Goal: Task Accomplishment & Management: Use online tool/utility

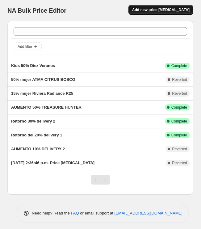
click at [157, 13] on button "Add new price [MEDICAL_DATA]" at bounding box center [161, 10] width 65 height 10
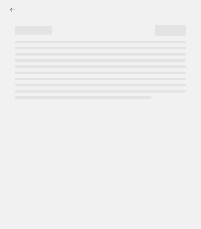
select select "percentage"
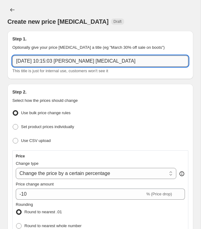
drag, startPoint x: 130, startPoint y: 62, endPoint x: 17, endPoint y: 55, distance: 113.3
click at [17, 56] on input "[DATE] 10:15:03 [PERSON_NAME] [MEDICAL_DATA]" at bounding box center [100, 61] width 176 height 11
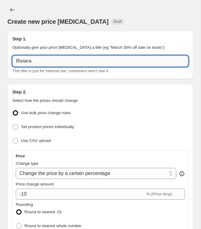
click at [15, 61] on input "Riviera" at bounding box center [100, 61] width 176 height 11
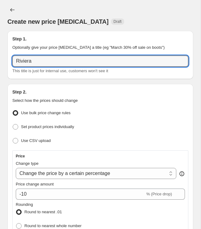
drag, startPoint x: 43, startPoint y: 64, endPoint x: -9, endPoint y: 58, distance: 52.2
click at [0, 58] on html "Home Settings Plans Skip to content Create new price [MEDICAL_DATA]. This page …" at bounding box center [100, 114] width 201 height 229
type input "20 off riviera"
click at [12, 11] on icon "Price change jobs" at bounding box center [12, 10] width 6 height 6
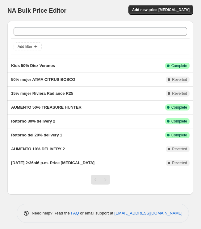
scroll to position [3, 0]
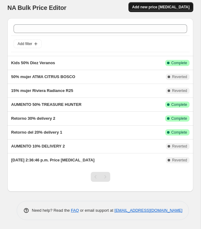
click at [151, 5] on span "Add new price [MEDICAL_DATA]" at bounding box center [160, 7] width 57 height 5
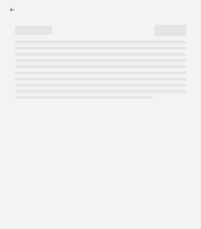
select select "percentage"
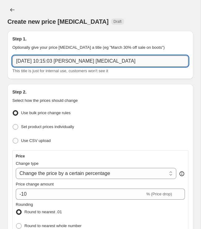
click at [55, 62] on input "[DATE] 10:15:03 [PERSON_NAME] [MEDICAL_DATA]" at bounding box center [100, 61] width 176 height 11
click at [56, 62] on input "[DATE] 10:15:03 [PERSON_NAME] [MEDICAL_DATA]" at bounding box center [100, 61] width 176 height 11
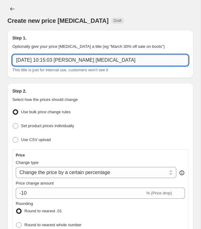
click at [56, 61] on input "[DATE] 10:15:03 [PERSON_NAME] [MEDICAL_DATA]" at bounding box center [100, 60] width 176 height 11
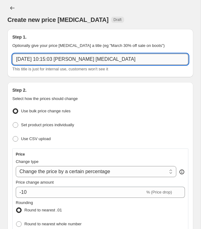
click at [56, 61] on input "[DATE] 10:15:03 [PERSON_NAME] [MEDICAL_DATA]" at bounding box center [100, 59] width 176 height 11
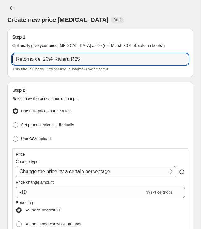
type input "Retorno del 20% Riviera R25"
click at [133, 36] on h2 "Step 1." at bounding box center [100, 37] width 176 height 6
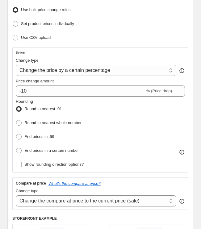
scroll to position [104, 0]
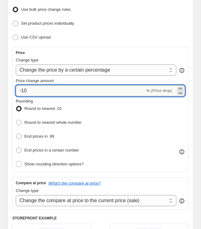
click at [30, 89] on input "-10" at bounding box center [80, 90] width 129 height 11
click at [31, 88] on input "-10" at bounding box center [80, 90] width 129 height 11
click at [26, 89] on input "-10" at bounding box center [80, 90] width 129 height 11
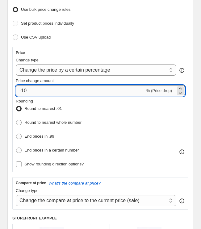
click at [26, 89] on input "-10" at bounding box center [80, 90] width 129 height 11
type input "20"
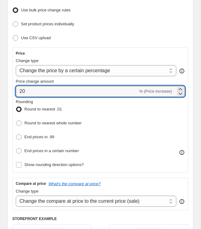
click at [21, 79] on span "Price change amount" at bounding box center [35, 81] width 38 height 5
click at [21, 86] on input "20" at bounding box center [77, 91] width 122 height 11
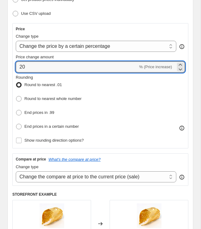
scroll to position [129, 0]
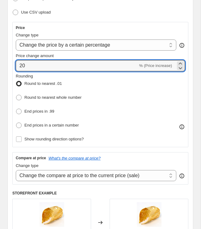
click at [16, 129] on div "Price Change type Change the price to a certain amount Change the price by a ce…" at bounding box center [100, 84] width 176 height 125
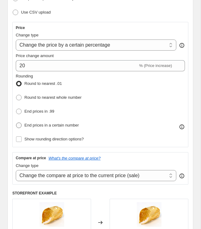
click at [19, 126] on span at bounding box center [19, 126] width 6 height 6
click at [16, 123] on input "End prices in a certain number" at bounding box center [16, 123] width 0 height 0
radio input "true"
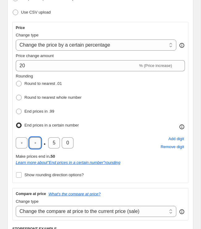
click at [30, 137] on input "text" at bounding box center [35, 142] width 12 height 11
type input "0"
drag, startPoint x: 50, startPoint y: 142, endPoint x: 56, endPoint y: 140, distance: 6.4
click at [56, 140] on input "5" at bounding box center [54, 142] width 12 height 11
type input "0"
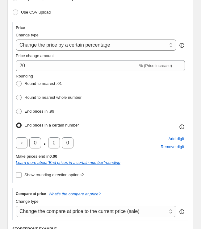
click at [121, 135] on div "0 . 0 0 Add digit Remove digit" at bounding box center [100, 143] width 169 height 16
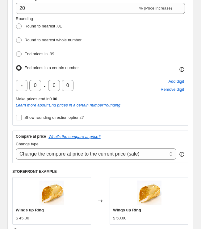
scroll to position [186, 0]
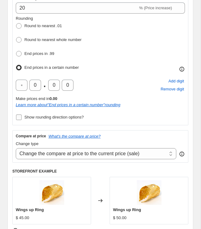
click at [84, 118] on span "Show rounding direction options?" at bounding box center [53, 117] width 59 height 6
click at [22, 118] on input "Show rounding direction options?" at bounding box center [19, 118] width 6 height 6
checkbox input "true"
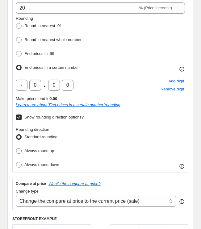
click at [50, 150] on span "Always round up" at bounding box center [39, 151] width 30 height 5
click at [16, 149] on input "Always round up" at bounding box center [16, 148] width 0 height 0
radio input "true"
click at [81, 156] on div "Rounding direction Standard rounding Always round up Always round down" at bounding box center [100, 148] width 169 height 43
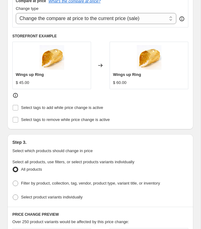
scroll to position [370, 0]
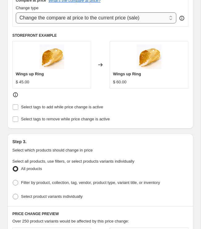
click at [116, 12] on select "Change the compare at price to the current price (sale) Change the compare at p…" at bounding box center [96, 17] width 161 height 11
select select "no_change"
click at [16, 12] on select "Change the compare at price to the current price (sale) Change the compare at p…" at bounding box center [96, 17] width 161 height 11
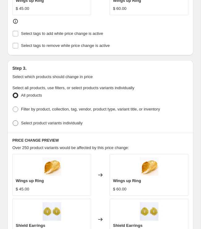
scroll to position [444, 0]
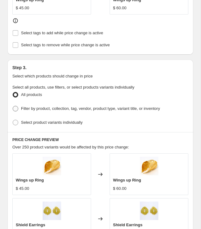
click at [44, 106] on span "Filter by product, collection, tag, vendor, product type, variant title, or inv…" at bounding box center [90, 108] width 139 height 5
click at [13, 106] on input "Filter by product, collection, tag, vendor, product type, variant title, or inv…" at bounding box center [13, 106] width 0 height 0
radio input "true"
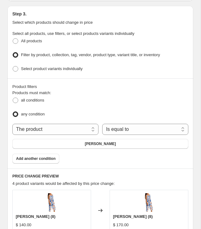
scroll to position [500, 0]
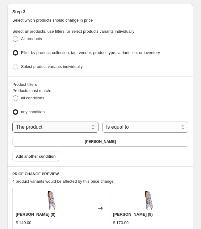
click at [77, 122] on select "The product The product's collection The product's tag The product's vendor The…" at bounding box center [55, 127] width 86 height 11
click at [12, 122] on select "The product The product's collection The product's tag The product's vendor The…" at bounding box center [55, 127] width 86 height 11
click at [52, 122] on select "The product The product's collection The product's tag The product's vendor The…" at bounding box center [55, 127] width 86 height 11
select select "tag"
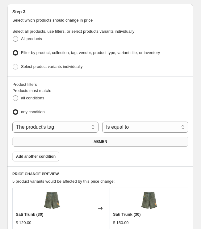
click at [98, 139] on span "ABMEN" at bounding box center [101, 141] width 14 height 5
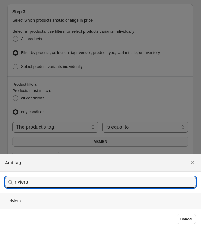
type input "riviera"
click at [30, 200] on div "riviera" at bounding box center [100, 201] width 201 height 16
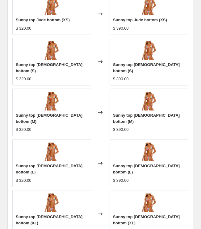
scroll to position [780, 0]
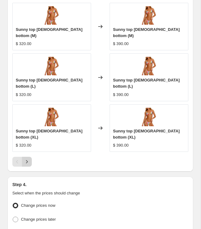
click at [26, 159] on icon "Next" at bounding box center [27, 162] width 6 height 6
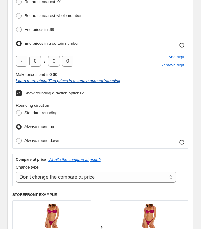
scroll to position [152, 0]
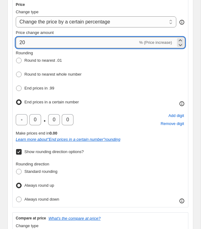
click at [21, 42] on input "20" at bounding box center [77, 42] width 122 height 11
type input "-20"
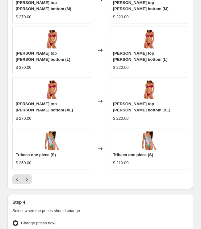
scroll to position [768, 0]
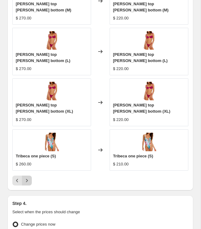
click at [27, 179] on icon "Next" at bounding box center [27, 180] width 2 height 3
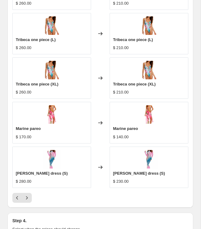
scroll to position [816, 0]
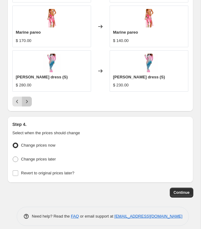
click at [31, 97] on button "Next" at bounding box center [27, 102] width 10 height 10
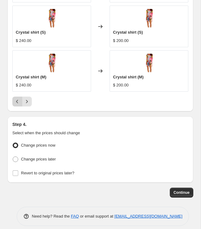
click at [15, 99] on icon "Previous" at bounding box center [17, 102] width 6 height 6
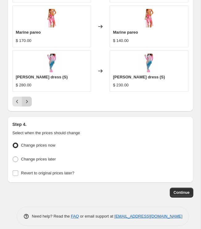
click at [31, 97] on button "Next" at bounding box center [27, 102] width 10 height 10
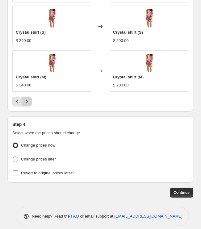
click at [31, 97] on button "Next" at bounding box center [27, 102] width 10 height 10
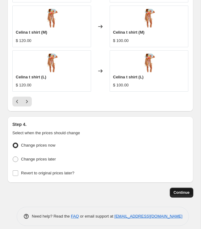
click at [182, 190] on span "Continue" at bounding box center [182, 192] width 16 height 5
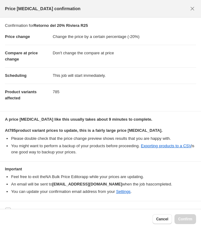
scroll to position [11, 0]
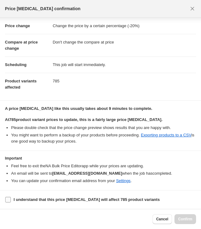
click at [149, 201] on b "I understand that this price [MEDICAL_DATA] will affect 785 product variants" at bounding box center [87, 199] width 146 height 5
click at [11, 201] on input "I understand that this price [MEDICAL_DATA] will affect 785 product variants" at bounding box center [8, 200] width 6 height 6
checkbox input "true"
click at [184, 217] on span "Confirm" at bounding box center [185, 219] width 14 height 5
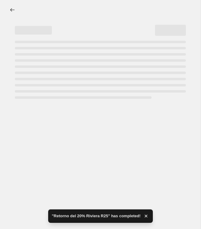
select select "percentage"
select select "no_change"
select select "tag"
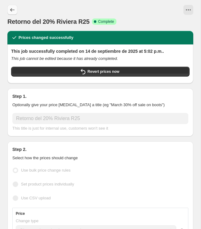
click at [17, 7] on button "Price change jobs" at bounding box center [12, 10] width 10 height 10
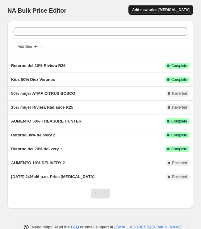
click at [165, 9] on span "Add new price [MEDICAL_DATA]" at bounding box center [160, 9] width 57 height 5
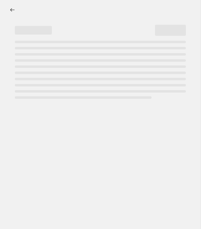
select select "percentage"
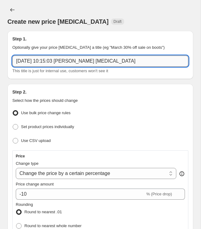
click at [102, 63] on input "[DATE] 10:15:03 [PERSON_NAME] [MEDICAL_DATA]" at bounding box center [100, 61] width 176 height 11
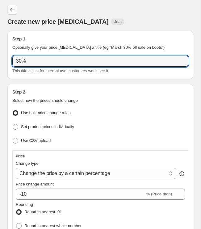
type input "30%"
click at [11, 13] on button "Price change jobs" at bounding box center [12, 10] width 10 height 10
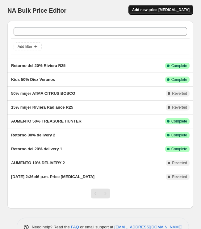
click at [150, 8] on span "Add new price [MEDICAL_DATA]" at bounding box center [160, 9] width 57 height 5
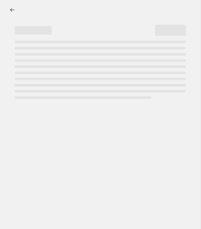
select select "percentage"
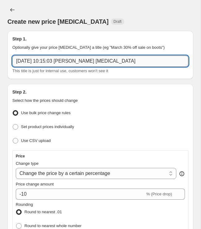
click at [40, 61] on input "[DATE] 10:15:03 [PERSON_NAME] [MEDICAL_DATA]" at bounding box center [100, 61] width 176 height 11
drag, startPoint x: 52, startPoint y: 61, endPoint x: 87, endPoint y: 58, distance: 34.4
click at [85, 61] on input "Aumento 30% R25 Riviera" at bounding box center [100, 61] width 176 height 11
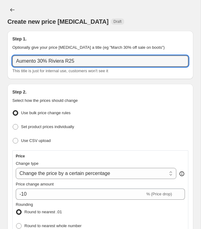
type input "Aumento 30% Riviera R25"
drag, startPoint x: 106, startPoint y: 32, endPoint x: 109, endPoint y: 32, distance: 3.4
click at [106, 32] on div "Step 1. Optionally give your price [MEDICAL_DATA] a title (eg "March 30% off sa…" at bounding box center [100, 55] width 186 height 48
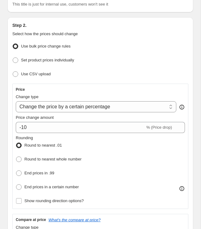
scroll to position [133, 0]
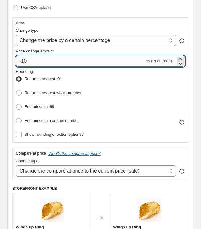
click at [54, 59] on input "-10" at bounding box center [80, 61] width 129 height 11
click at [34, 62] on input "-10" at bounding box center [80, 61] width 129 height 11
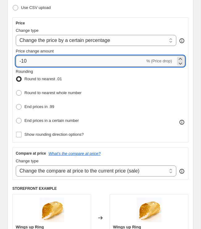
click at [34, 62] on input "-10" at bounding box center [80, 61] width 129 height 11
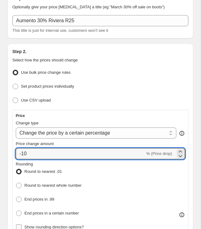
scroll to position [0, 0]
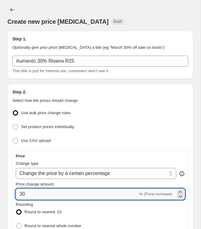
click at [91, 191] on input "30" at bounding box center [77, 194] width 122 height 11
type input "30"
click at [101, 184] on div "Price change amount" at bounding box center [100, 184] width 169 height 6
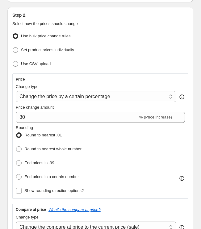
scroll to position [85, 0]
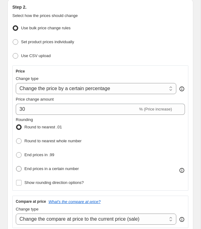
click at [34, 167] on span "End prices in a certain number" at bounding box center [51, 169] width 54 height 5
click at [16, 166] on input "End prices in a certain number" at bounding box center [16, 166] width 0 height 0
radio input "true"
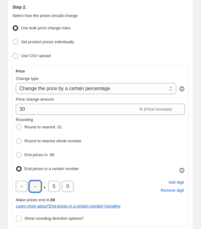
drag, startPoint x: 39, startPoint y: 184, endPoint x: 46, endPoint y: 185, distance: 6.5
click at [40, 184] on input "text" at bounding box center [35, 186] width 12 height 11
type input "0"
click at [52, 185] on input "5" at bounding box center [54, 186] width 12 height 11
drag, startPoint x: 55, startPoint y: 184, endPoint x: 50, endPoint y: 184, distance: 5.0
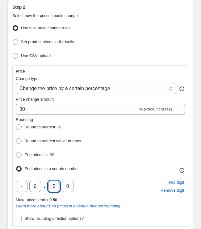
click at [48, 184] on input "5" at bounding box center [54, 186] width 12 height 11
type input "0"
click at [101, 170] on div "Rounding Round to nearest .01 Round to nearest whole number End prices in .99 E…" at bounding box center [100, 145] width 169 height 57
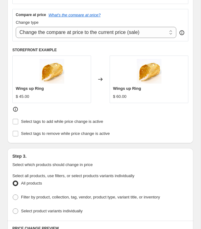
scroll to position [273, 0]
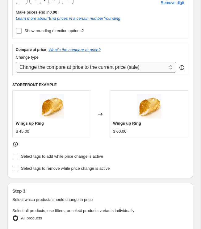
click at [58, 62] on select "Change the compare at price to the current price (sale) Change the compare at p…" at bounding box center [96, 67] width 161 height 11
select select "no_change"
click at [16, 62] on select "Change the compare at price to the current price (sale) Change the compare at p…" at bounding box center [96, 67] width 161 height 11
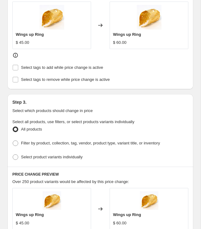
scroll to position [372, 0]
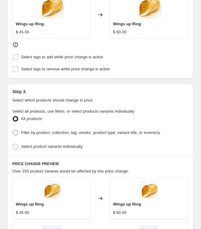
click at [32, 130] on span "Filter by product, collection, tag, vendor, product type, variant title, or inv…" at bounding box center [90, 132] width 139 height 5
click at [13, 130] on input "Filter by product, collection, tag, vendor, product type, variant title, or inv…" at bounding box center [13, 130] width 0 height 0
radio input "true"
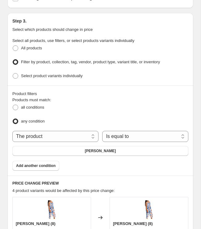
scroll to position [451, 0]
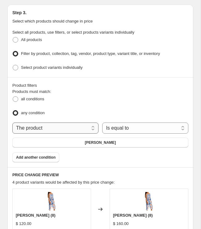
click at [80, 123] on select "The product The product's collection The product's tag The product's vendor The…" at bounding box center [55, 128] width 86 height 11
select select "tag"
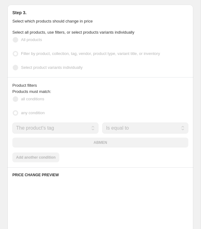
click at [102, 141] on div "ABMEN" at bounding box center [100, 143] width 176 height 10
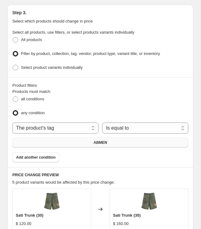
click at [99, 140] on span "ABMEN" at bounding box center [101, 142] width 14 height 5
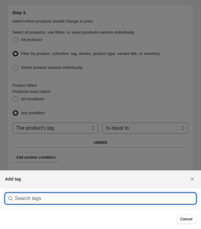
click at [58, 199] on input ":r20p:" at bounding box center [105, 198] width 181 height 11
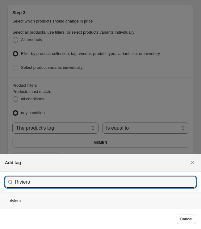
type input "Riviera"
click at [32, 199] on div "riviera" at bounding box center [100, 201] width 201 height 16
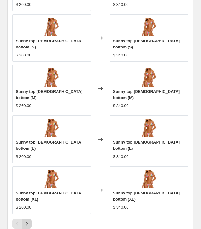
scroll to position [712, 0]
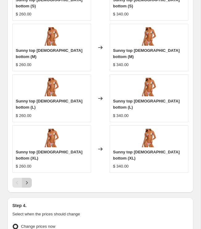
click at [24, 178] on button "Next" at bounding box center [27, 183] width 10 height 10
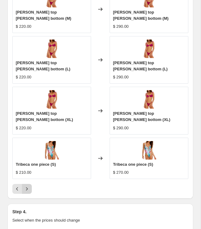
click at [26, 186] on icon "Next" at bounding box center [27, 189] width 6 height 6
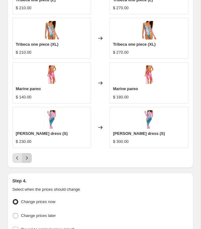
click at [26, 155] on icon "Next" at bounding box center [27, 158] width 6 height 6
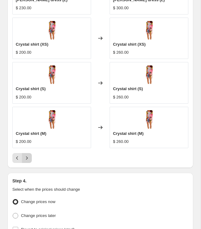
click at [26, 155] on icon "Next" at bounding box center [27, 158] width 6 height 6
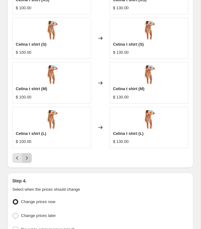
click at [26, 155] on icon "Next" at bounding box center [27, 158] width 6 height 6
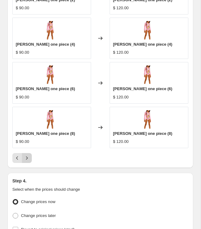
click at [26, 155] on icon "Next" at bounding box center [27, 158] width 6 height 6
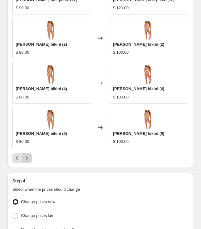
click at [26, 155] on icon "Next" at bounding box center [27, 158] width 6 height 6
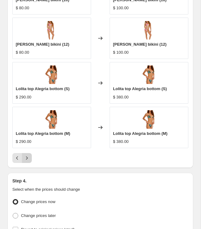
click at [26, 155] on icon "Next" at bounding box center [27, 158] width 6 height 6
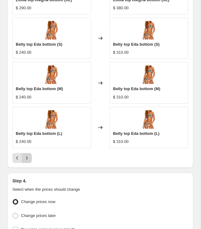
click at [26, 155] on icon "Next" at bounding box center [27, 158] width 6 height 6
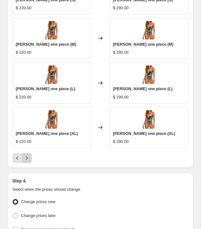
click at [26, 155] on icon "Next" at bounding box center [27, 158] width 6 height 6
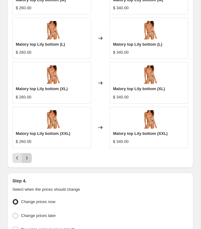
click at [26, 155] on icon "Next" at bounding box center [27, 158] width 6 height 6
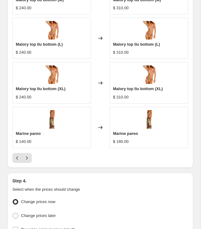
scroll to position [769, 0]
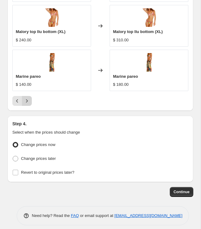
click at [30, 96] on button "Next" at bounding box center [27, 101] width 10 height 10
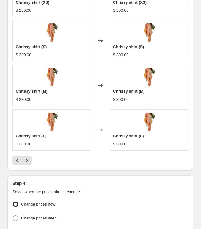
scroll to position [707, 0]
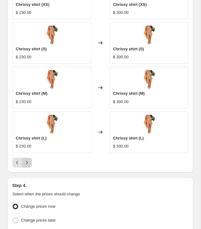
click at [32, 158] on div at bounding box center [100, 163] width 176 height 10
click at [29, 160] on icon "Next" at bounding box center [27, 163] width 6 height 6
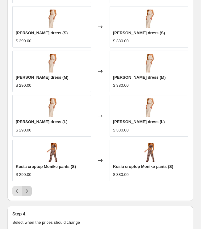
scroll to position [678, 0]
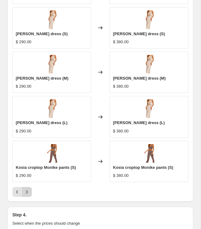
click at [27, 185] on div "[PERSON_NAME] dress (XS) $ 290.00 Changed to [PERSON_NAME] dress (XS) $ 380.00 …" at bounding box center [100, 79] width 176 height 235
click at [27, 189] on icon "Next" at bounding box center [27, 192] width 6 height 6
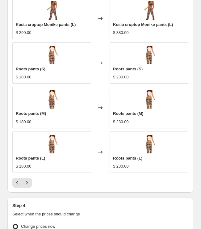
scroll to position [694, 0]
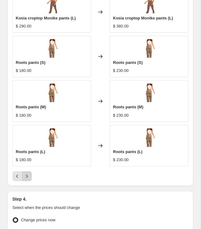
click at [25, 173] on icon "Next" at bounding box center [27, 176] width 6 height 6
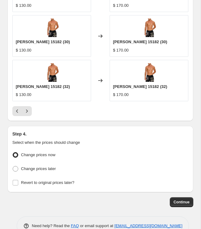
scroll to position [769, 0]
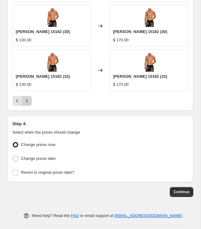
click at [23, 96] on button "Next" at bounding box center [27, 101] width 10 height 10
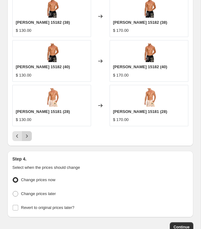
click at [26, 133] on icon "Next" at bounding box center [27, 136] width 6 height 6
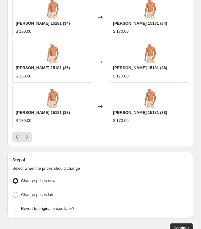
scroll to position [730, 0]
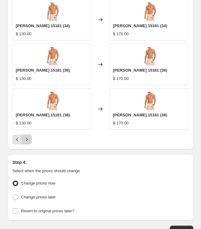
click at [31, 136] on button "Next" at bounding box center [27, 140] width 10 height 10
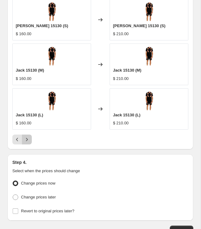
click at [28, 137] on icon "Next" at bounding box center [27, 140] width 6 height 6
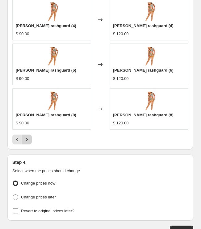
click at [26, 138] on icon "Next" at bounding box center [27, 139] width 2 height 3
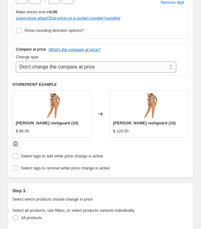
scroll to position [273, 0]
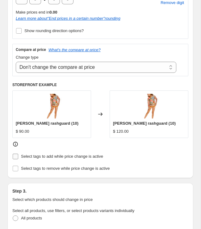
click at [29, 155] on span "Select tags to add while price change is active" at bounding box center [62, 156] width 82 height 5
click at [18, 155] on input "Select tags to add while price change is active" at bounding box center [16, 157] width 6 height 6
checkbox input "true"
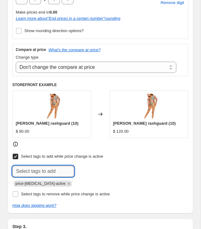
click at [35, 170] on input "text" at bounding box center [43, 171] width 62 height 11
type input "aumento"
click at [128, 169] on div "aumento Add aumento" at bounding box center [100, 171] width 176 height 11
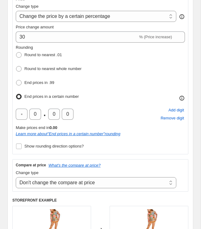
scroll to position [240, 0]
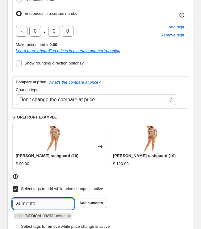
drag, startPoint x: 33, startPoint y: 203, endPoint x: 14, endPoint y: 203, distance: 19.2
click at [14, 203] on input "aumento" at bounding box center [43, 203] width 62 height 11
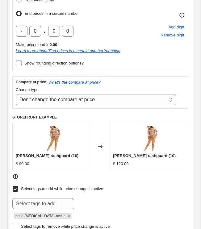
click at [16, 188] on input "Select tags to add while price change is active" at bounding box center [16, 189] width 6 height 6
checkbox input "false"
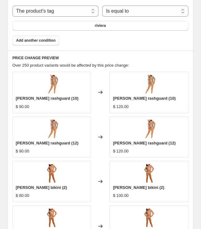
scroll to position [769, 0]
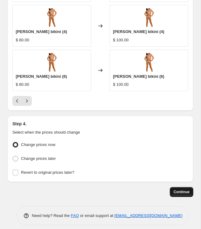
click at [180, 190] on span "Continue" at bounding box center [182, 192] width 16 height 5
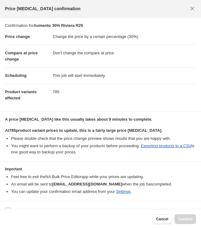
scroll to position [11, 0]
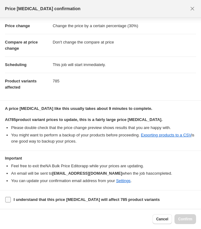
click at [82, 199] on b "I understand that this price [MEDICAL_DATA] will affect 785 product variants" at bounding box center [87, 199] width 146 height 5
click at [11, 199] on input "I understand that this price [MEDICAL_DATA] will affect 785 product variants" at bounding box center [8, 200] width 6 height 6
checkbox input "true"
click at [186, 217] on span "Confirm" at bounding box center [185, 219] width 14 height 5
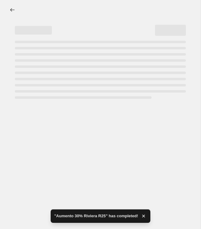
select select "percentage"
select select "no_change"
select select "tag"
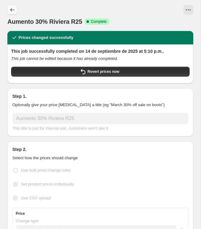
click at [13, 10] on icon "Price change jobs" at bounding box center [12, 10] width 6 height 6
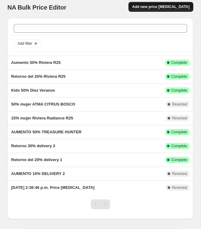
scroll to position [5, 0]
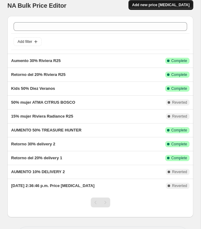
click at [166, 8] on button "Add new price [MEDICAL_DATA]" at bounding box center [161, 5] width 65 height 10
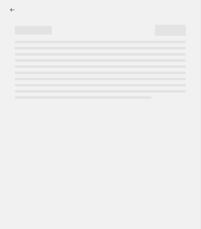
select select "percentage"
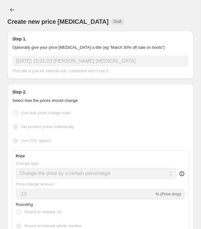
click at [33, 53] on div "Step 1. Optionally give your price [MEDICAL_DATA] a title (eg "March 30% off sa…" at bounding box center [100, 55] width 176 height 38
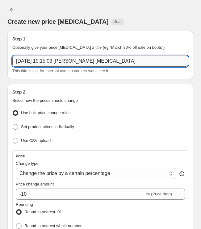
click at [29, 60] on input "[DATE] 10:15:03 [PERSON_NAME] [MEDICAL_DATA]" at bounding box center [100, 61] width 176 height 11
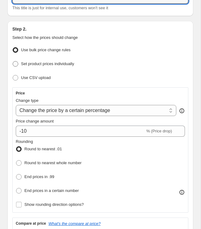
scroll to position [67, 0]
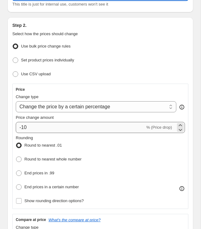
type input "Retorno del 20% Diez S25"
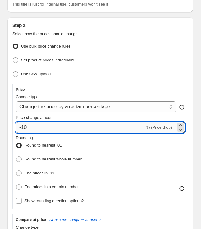
drag, startPoint x: 40, startPoint y: 127, endPoint x: 23, endPoint y: 125, distance: 17.8
click at [23, 125] on input "-10" at bounding box center [80, 127] width 129 height 11
type input "-20"
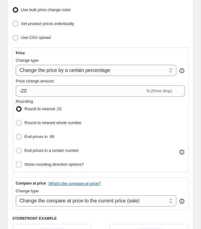
scroll to position [104, 0]
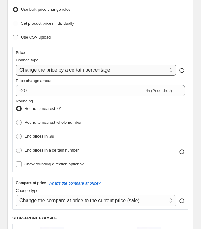
click at [87, 69] on select "Change the price to a certain amount Change the price by a certain amount Chang…" at bounding box center [96, 70] width 161 height 11
click at [16, 65] on select "Change the price to a certain amount Change the price by a certain amount Chang…" at bounding box center [96, 70] width 161 height 11
click at [27, 153] on label "End prices in a certain number" at bounding box center [47, 150] width 63 height 9
click at [16, 148] on input "End prices in a certain number" at bounding box center [16, 148] width 0 height 0
radio input "true"
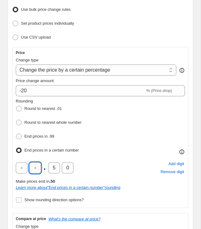
click at [39, 167] on input "text" at bounding box center [35, 168] width 12 height 11
type input "0"
click at [54, 164] on input "5" at bounding box center [54, 168] width 12 height 11
drag, startPoint x: 54, startPoint y: 164, endPoint x: 51, endPoint y: 166, distance: 3.6
click at [51, 166] on input "5" at bounding box center [54, 168] width 12 height 11
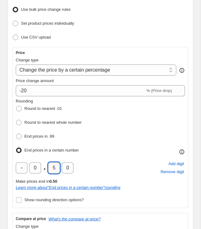
type input "0"
click at [95, 160] on div "0 . 0 0 Add digit Remove digit" at bounding box center [100, 168] width 169 height 16
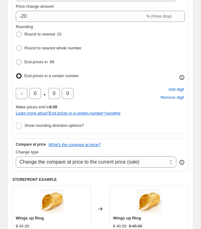
scroll to position [187, 0]
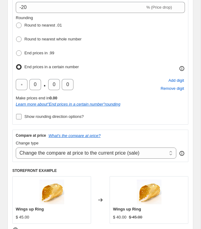
click at [68, 117] on span "Show rounding direction options?" at bounding box center [53, 117] width 59 height 6
click at [22, 117] on input "Show rounding direction options?" at bounding box center [19, 117] width 6 height 6
checkbox input "true"
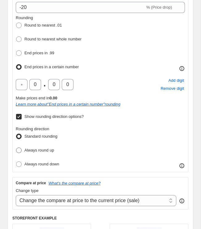
click at [43, 149] on span "Always round up" at bounding box center [39, 150] width 30 height 5
click at [16, 148] on input "Always round up" at bounding box center [16, 148] width 0 height 0
radio input "true"
click at [12, 144] on div "Price Change type Change the price to a certain amount Change the price by a ce…" at bounding box center [100, 68] width 176 height 209
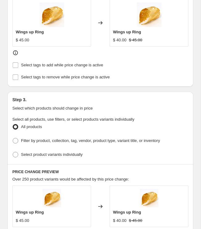
scroll to position [477, 0]
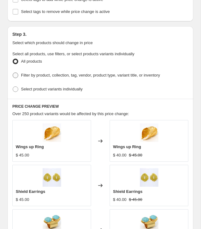
click at [26, 73] on span "Filter by product, collection, tag, vendor, product type, variant title, or inv…" at bounding box center [90, 75] width 139 height 5
click at [13, 73] on input "Filter by product, collection, tag, vendor, product type, variant title, or inv…" at bounding box center [13, 73] width 0 height 0
radio input "true"
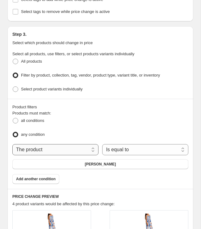
click at [60, 145] on select "The product The product's collection The product's tag The product's vendor The…" at bounding box center [55, 149] width 86 height 11
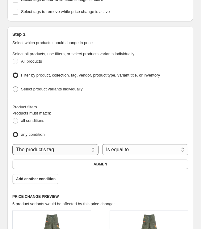
click at [53, 146] on select "The product The product's collection The product's tag The product's vendor The…" at bounding box center [55, 149] width 86 height 11
select select "collection"
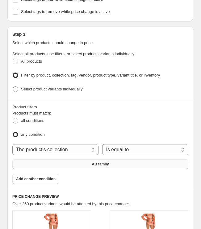
click at [112, 159] on button "AB family" at bounding box center [100, 164] width 176 height 10
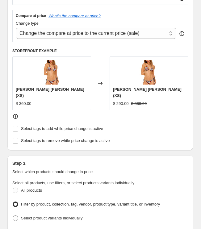
scroll to position [273, 0]
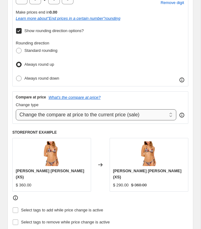
click at [31, 109] on select "Change the compare at price to the current price (sale) Change the compare at p…" at bounding box center [96, 114] width 161 height 11
select select "no_change"
click at [16, 109] on select "Change the compare at price to the current price (sale) Change the compare at p…" at bounding box center [96, 114] width 161 height 11
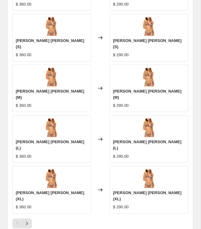
scroll to position [794, 0]
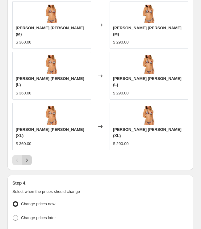
click at [23, 155] on button "Next" at bounding box center [27, 160] width 10 height 10
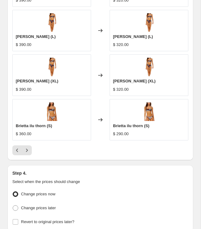
scroll to position [766, 0]
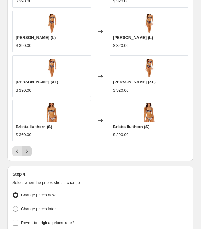
click at [28, 148] on icon "Next" at bounding box center [27, 151] width 6 height 6
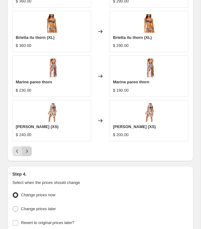
click at [28, 148] on icon "Next" at bounding box center [27, 151] width 6 height 6
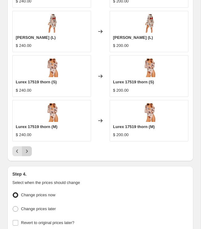
click at [27, 148] on icon "Next" at bounding box center [27, 151] width 6 height 6
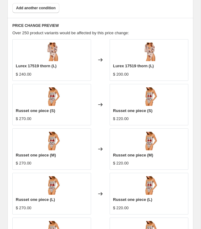
scroll to position [816, 0]
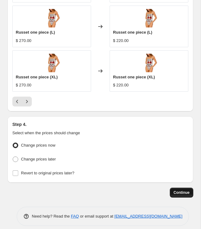
click at [186, 190] on span "Continue" at bounding box center [182, 192] width 16 height 5
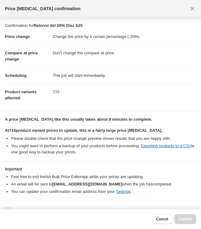
scroll to position [11, 0]
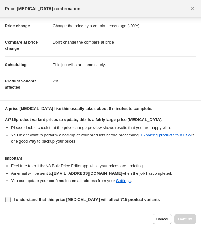
click at [137, 201] on b "I understand that this price [MEDICAL_DATA] will affect 715 product variants" at bounding box center [87, 199] width 146 height 5
click at [11, 201] on input "I understand that this price [MEDICAL_DATA] will affect 715 product variants" at bounding box center [8, 200] width 6 height 6
checkbox input "true"
click at [189, 221] on span "Confirm" at bounding box center [185, 219] width 14 height 5
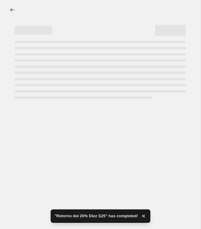
select select "percentage"
select select "no_change"
select select "collection"
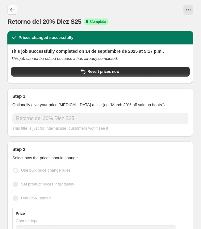
click at [11, 10] on icon "Price change jobs" at bounding box center [12, 9] width 4 height 3
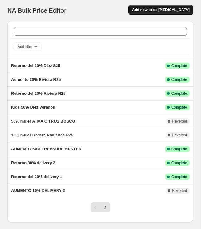
click at [154, 11] on span "Add new price [MEDICAL_DATA]" at bounding box center [160, 9] width 57 height 5
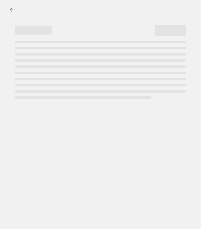
select select "percentage"
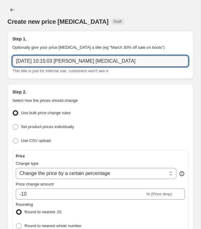
drag, startPoint x: 54, startPoint y: 58, endPoint x: 58, endPoint y: 54, distance: 6.3
click at [54, 58] on input "[DATE] 10:15:03 [PERSON_NAME] [MEDICAL_DATA]" at bounding box center [100, 61] width 176 height 11
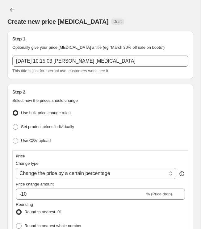
click at [58, 54] on div "Step 1. Optionally give your price [MEDICAL_DATA] a title (eg "March 30% off sa…" at bounding box center [100, 55] width 176 height 38
drag, startPoint x: 58, startPoint y: 54, endPoint x: 56, endPoint y: 57, distance: 4.0
click at [58, 55] on div "Step 1. Optionally give your price [MEDICAL_DATA] a title (eg "March 30% off sa…" at bounding box center [100, 55] width 176 height 38
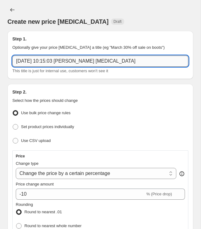
click at [56, 59] on input "[DATE] 10:15:03 [PERSON_NAME] [MEDICAL_DATA]" at bounding box center [100, 61] width 176 height 11
click at [56, 58] on input "[DATE] 10:15:03 [PERSON_NAME] [MEDICAL_DATA]" at bounding box center [100, 61] width 176 height 11
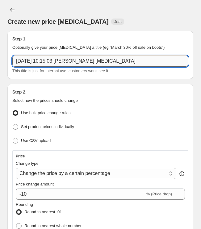
click at [56, 58] on input "[DATE] 10:15:03 [PERSON_NAME] [MEDICAL_DATA]" at bounding box center [100, 61] width 176 height 11
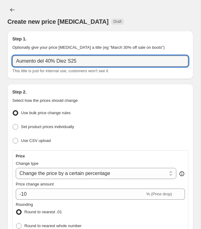
type input "Aumento del 40% Diez S25"
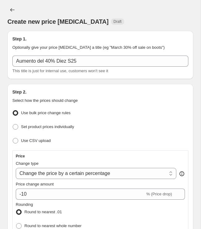
click at [87, 45] on p "Optionally give your price [MEDICAL_DATA] a title (eg "March 30% off sale on bo…" at bounding box center [100, 47] width 176 height 6
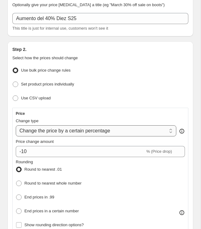
scroll to position [54, 0]
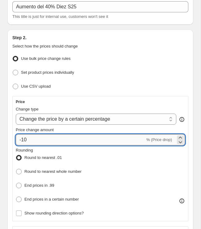
drag, startPoint x: 25, startPoint y: 140, endPoint x: 28, endPoint y: 139, distance: 3.8
click at [25, 140] on input "-10" at bounding box center [80, 139] width 129 height 11
drag, startPoint x: 29, startPoint y: 139, endPoint x: 19, endPoint y: 139, distance: 9.6
click at [19, 139] on input "-10" at bounding box center [80, 139] width 129 height 11
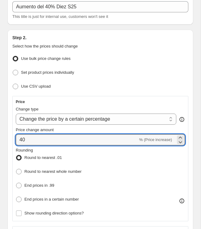
type input "40"
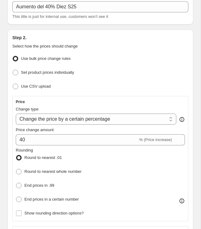
click at [8, 129] on div "Step 2. Select how the prices should change Use bulk price change rules Set pro…" at bounding box center [100, 195] width 186 height 331
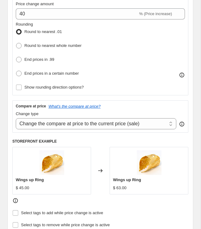
scroll to position [181, 0]
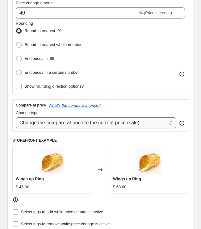
click at [56, 117] on select "Change the compare at price to the current price (sale) Change the compare at p…" at bounding box center [96, 122] width 161 height 11
select select "no_change"
click at [16, 117] on select "Change the compare at price to the current price (sale) Change the compare at p…" at bounding box center [96, 122] width 161 height 11
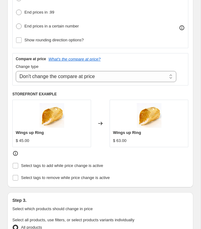
scroll to position [228, 0]
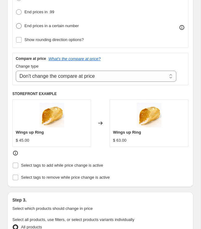
click at [21, 28] on label "End prices in a certain number" at bounding box center [47, 26] width 63 height 9
click at [16, 23] on input "End prices in a certain number" at bounding box center [16, 23] width 0 height 0
radio input "true"
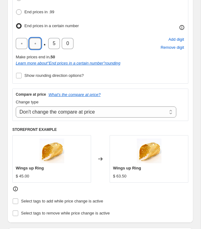
click at [33, 42] on input "text" at bounding box center [35, 43] width 12 height 11
type input "0"
click at [52, 42] on input "5" at bounding box center [54, 43] width 12 height 11
type input "0"
click at [85, 43] on div "0 . 0 0 Add digit Remove digit" at bounding box center [100, 44] width 169 height 16
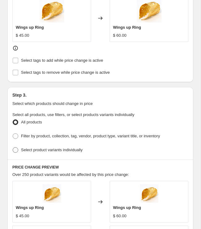
scroll to position [369, 0]
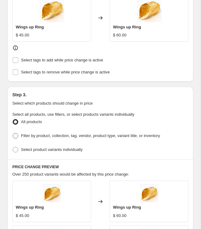
click at [43, 133] on span "Filter by product, collection, tag, vendor, product type, variant title, or inv…" at bounding box center [90, 136] width 139 height 6
click at [13, 133] on input "Filter by product, collection, tag, vendor, product type, variant title, or inv…" at bounding box center [13, 133] width 0 height 0
radio input "true"
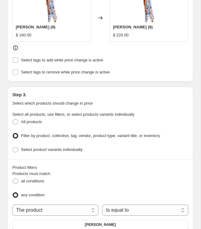
scroll to position [369, 0]
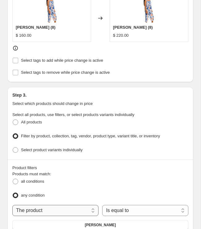
click at [71, 205] on select "The product The product's collection The product's tag The product's vendor The…" at bounding box center [55, 210] width 86 height 11
select select "collection"
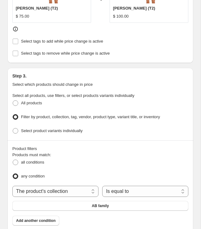
scroll to position [392, 0]
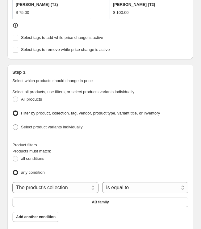
click at [104, 191] on div "The product The product's collection The product's tag The product's vendor The…" at bounding box center [100, 194] width 176 height 25
click at [103, 197] on button "AB family" at bounding box center [100, 202] width 176 height 10
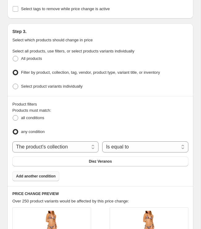
scroll to position [443, 0]
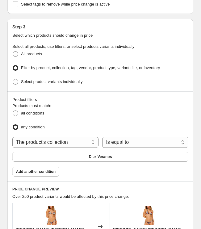
click at [43, 152] on div "Products must match: all conditions any condition The product The product's col…" at bounding box center [100, 140] width 176 height 74
click at [46, 169] on span "Add another condition" at bounding box center [36, 171] width 40 height 5
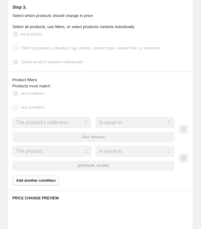
scroll to position [464, 0]
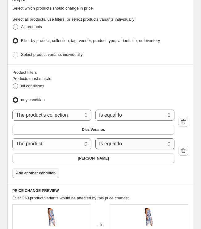
click at [100, 140] on select "Is equal to Is not equal to" at bounding box center [134, 143] width 79 height 11
click at [82, 139] on select "The product The product's collection The product's tag The product's vendor The…" at bounding box center [51, 143] width 79 height 11
select select "tag"
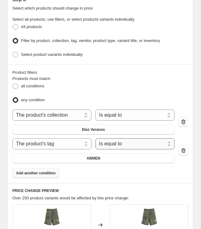
click at [117, 140] on select "Is equal to Is not equal to" at bounding box center [134, 143] width 79 height 11
select select "not_equal"
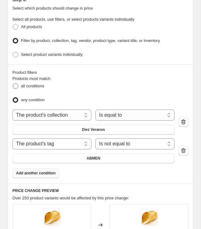
click at [26, 85] on span "all conditions" at bounding box center [32, 86] width 23 height 6
click at [13, 84] on input "all conditions" at bounding box center [13, 83] width 0 height 0
radio input "true"
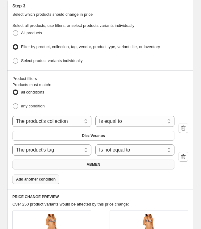
click at [98, 162] on span "ABMEN" at bounding box center [94, 164] width 14 height 5
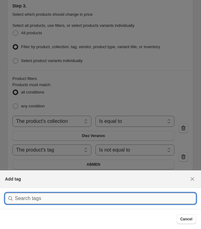
type input "t"
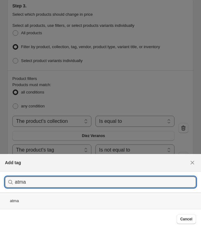
type input "atma"
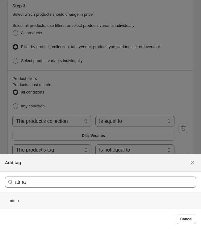
click at [44, 201] on div "atma" at bounding box center [100, 201] width 201 height 16
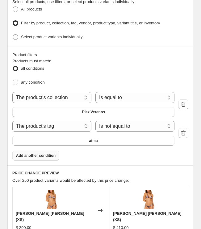
scroll to position [496, 0]
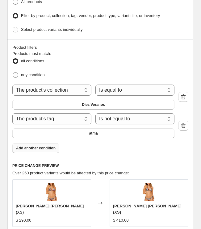
click at [45, 146] on span "Add another condition" at bounding box center [36, 148] width 40 height 5
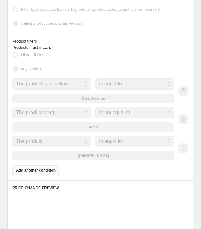
click at [108, 138] on select "Is equal to Is not equal to" at bounding box center [134, 141] width 79 height 11
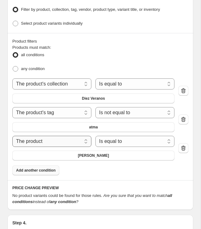
click at [77, 137] on select "The product The product's collection The product's tag The product's vendor The…" at bounding box center [51, 141] width 79 height 11
select select "tag"
click at [105, 137] on select "Is equal to Is not equal to" at bounding box center [134, 141] width 79 height 11
select select "not_equal"
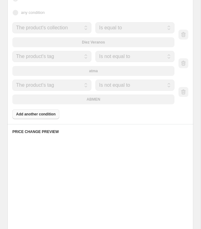
scroll to position [553, 0]
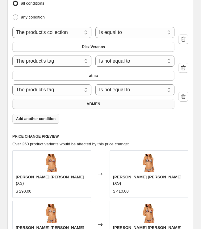
click at [83, 99] on button "ABMEN" at bounding box center [93, 104] width 162 height 10
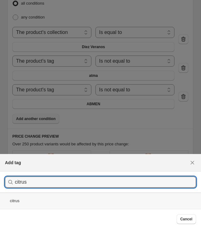
type input "citrus"
click at [44, 195] on div "citrus" at bounding box center [100, 201] width 201 height 16
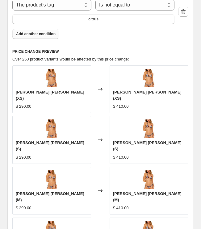
scroll to position [569, 0]
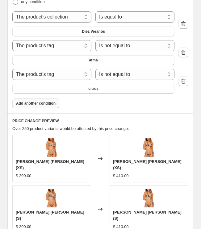
click at [46, 99] on button "Add another condition" at bounding box center [35, 104] width 47 height 10
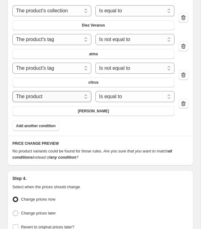
click at [74, 95] on select "The product The product's collection The product's tag The product's vendor The…" at bounding box center [51, 96] width 79 height 11
select select "tag"
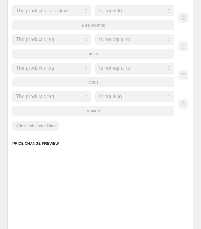
click at [110, 93] on select "Is equal to Is not equal to" at bounding box center [134, 96] width 79 height 11
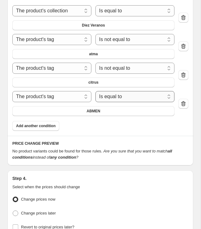
click at [114, 93] on select "Is equal to Is not equal to" at bounding box center [134, 96] width 79 height 11
select select "not_equal"
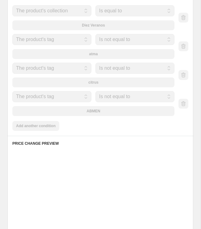
click at [74, 106] on div "ABMEN" at bounding box center [93, 111] width 162 height 10
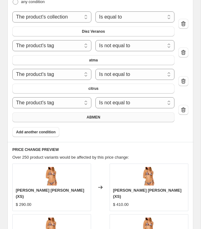
click at [89, 115] on span "ABMEN" at bounding box center [94, 117] width 14 height 5
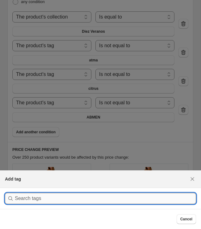
click at [77, 196] on input ":r2ag:" at bounding box center [105, 198] width 181 height 11
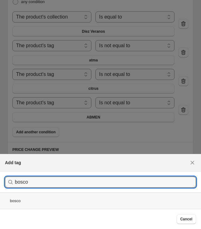
type input "bosco"
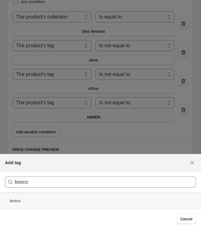
click at [37, 202] on div "bosco" at bounding box center [100, 201] width 201 height 16
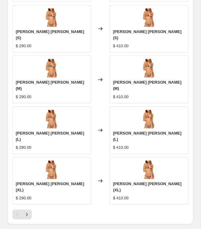
scroll to position [810, 0]
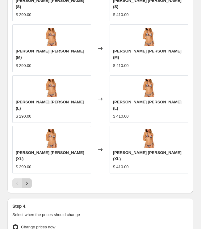
click at [31, 179] on button "Next" at bounding box center [27, 184] width 10 height 10
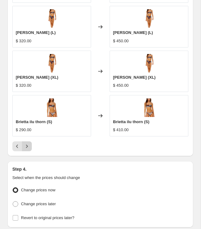
click at [29, 143] on icon "Next" at bounding box center [27, 146] width 6 height 6
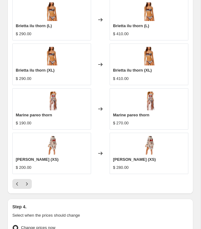
scroll to position [855, 0]
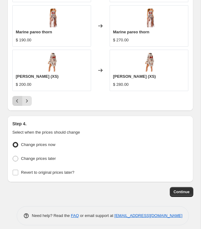
click at [16, 96] on button "Previous" at bounding box center [17, 101] width 10 height 10
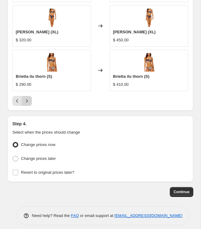
click at [24, 98] on icon "Next" at bounding box center [27, 101] width 6 height 6
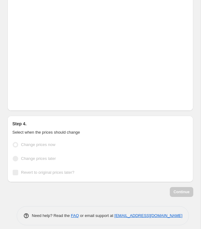
click at [24, 98] on icon "Next" at bounding box center [27, 101] width 6 height 6
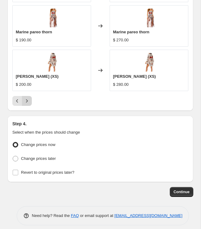
click at [26, 98] on icon "Next" at bounding box center [27, 101] width 6 height 6
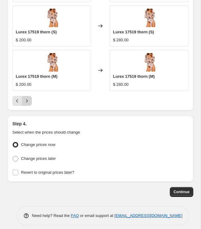
click at [27, 98] on icon "Next" at bounding box center [27, 101] width 6 height 6
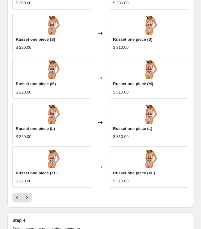
scroll to position [763, 0]
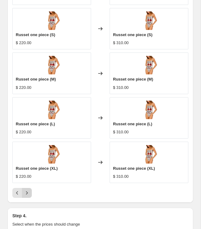
click at [24, 190] on icon "Next" at bounding box center [27, 193] width 6 height 6
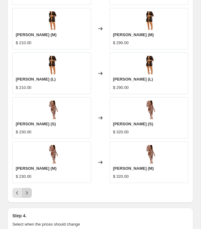
click at [29, 190] on icon "Next" at bounding box center [27, 193] width 6 height 6
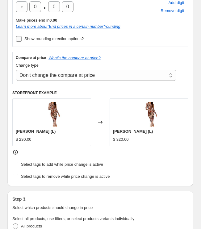
scroll to position [264, 0]
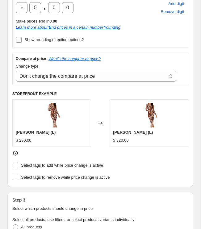
click at [37, 36] on label "Show rounding direction options?" at bounding box center [50, 40] width 68 height 9
click at [22, 37] on input "Show rounding direction options?" at bounding box center [19, 40] width 6 height 6
checkbox input "true"
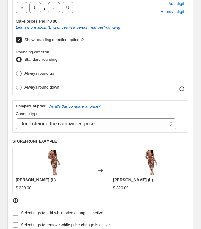
click at [37, 72] on span "Always round up" at bounding box center [39, 73] width 30 height 5
click at [16, 71] on input "Always round up" at bounding box center [16, 71] width 0 height 0
radio input "true"
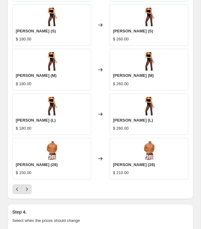
scroll to position [827, 0]
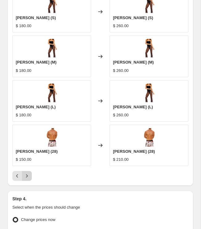
click at [27, 173] on icon "Next" at bounding box center [27, 176] width 6 height 6
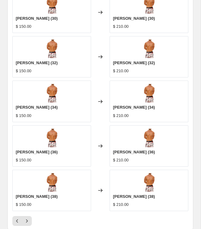
scroll to position [835, 0]
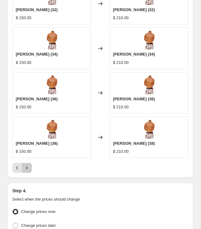
click at [26, 165] on icon "Next" at bounding box center [27, 168] width 6 height 6
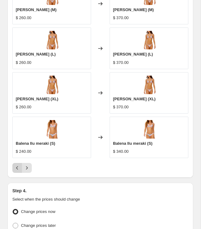
click at [19, 165] on icon "Previous" at bounding box center [17, 168] width 6 height 6
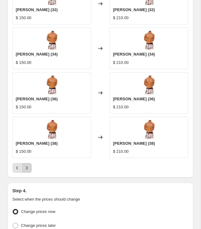
click at [28, 165] on icon "Next" at bounding box center [27, 168] width 6 height 6
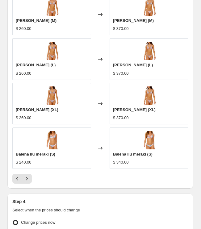
click at [28, 164] on div "[PERSON_NAME] (S) $ 260.00 Changed to [GEOGRAPHIC_DATA] meraki (S) $ 370.00 [PE…" at bounding box center [100, 66] width 176 height 235
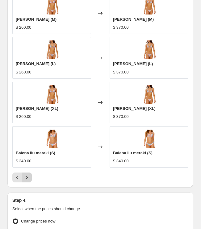
click at [28, 176] on button "Next" at bounding box center [27, 178] width 10 height 10
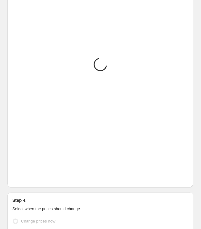
scroll to position [824, 0]
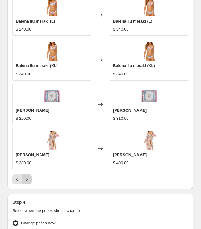
click at [24, 176] on icon "Next" at bounding box center [27, 179] width 6 height 6
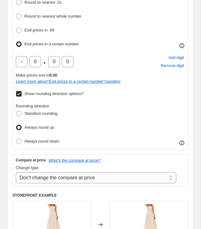
scroll to position [212, 0]
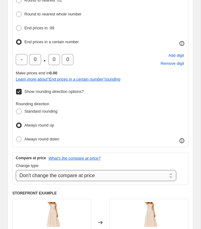
click at [62, 173] on select "Change the compare at price to the current price (sale) Change the compare at p…" at bounding box center [96, 175] width 161 height 11
click at [16, 170] on select "Change the compare at price to the current price (sale) Change the compare at p…" at bounding box center [96, 175] width 161 height 11
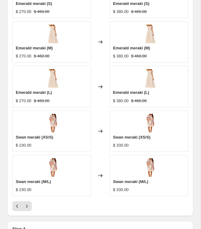
scroll to position [797, 0]
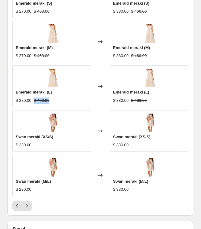
drag, startPoint x: 36, startPoint y: 96, endPoint x: 55, endPoint y: 96, distance: 19.5
click at [55, 98] on div "$ 270.00 $ 460.00" at bounding box center [52, 101] width 72 height 6
click at [56, 110] on div "Swan meraki (XS/S) $ 230.00" at bounding box center [51, 130] width 79 height 41
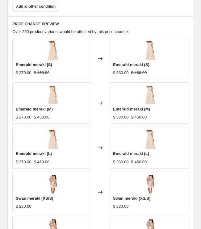
scroll to position [738, 0]
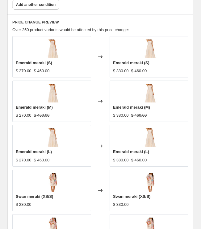
click at [38, 61] on span "Emerald meraki (S)" at bounding box center [34, 63] width 36 height 5
click at [57, 42] on img at bounding box center [52, 49] width 19 height 19
click at [56, 42] on img at bounding box center [52, 49] width 19 height 19
click at [98, 86] on div "Changed to" at bounding box center [100, 101] width 19 height 41
drag, startPoint x: 40, startPoint y: 60, endPoint x: 49, endPoint y: 103, distance: 43.4
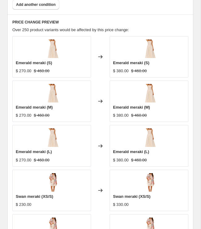
click at [40, 60] on div "Emerald meraki (S)" at bounding box center [52, 63] width 72 height 6
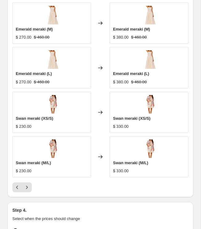
scroll to position [902, 0]
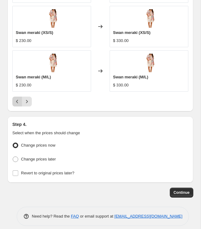
click at [13, 97] on button "Previous" at bounding box center [17, 102] width 10 height 10
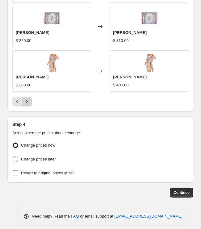
click at [29, 99] on icon "Next" at bounding box center [27, 102] width 6 height 6
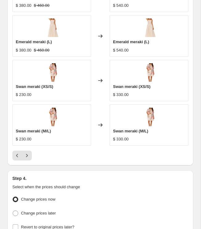
scroll to position [851, 0]
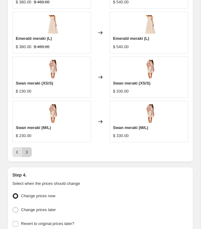
click at [24, 147] on button "Next" at bounding box center [27, 152] width 10 height 10
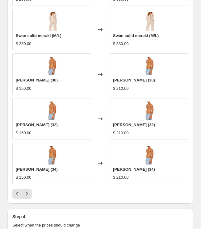
scroll to position [810, 0]
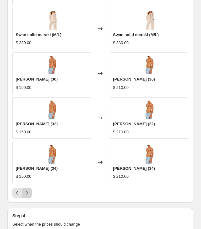
click at [26, 190] on icon "Next" at bounding box center [27, 193] width 6 height 6
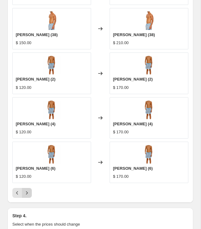
scroll to position [811, 0]
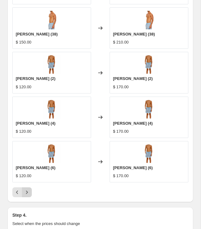
click at [29, 190] on icon "Next" at bounding box center [27, 192] width 6 height 6
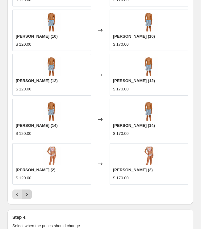
scroll to position [902, 0]
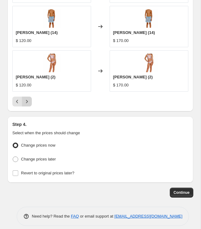
click at [28, 99] on icon "Next" at bounding box center [27, 102] width 6 height 6
click at [27, 100] on icon "Next" at bounding box center [27, 101] width 2 height 3
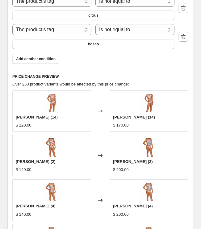
scroll to position [664, 0]
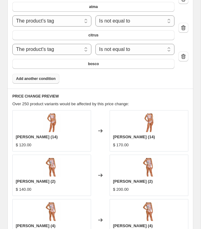
click at [50, 74] on button "Add another condition" at bounding box center [35, 79] width 47 height 10
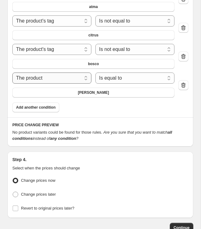
click at [78, 74] on select "The product The product's collection The product's tag The product's vendor The…" at bounding box center [51, 78] width 79 height 11
select select "tag"
click at [110, 75] on select "Is equal to Is not equal to" at bounding box center [134, 78] width 79 height 11
select select "not_equal"
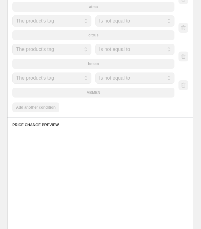
click at [91, 88] on div "ABMEN" at bounding box center [93, 93] width 162 height 10
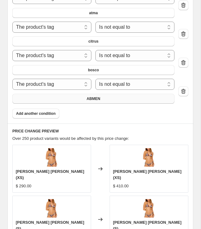
click at [95, 96] on span "ABMEN" at bounding box center [94, 98] width 14 height 5
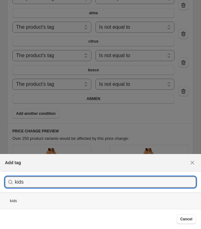
type input "kids"
click at [31, 194] on div "kids" at bounding box center [100, 201] width 201 height 16
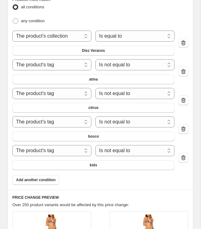
scroll to position [855, 0]
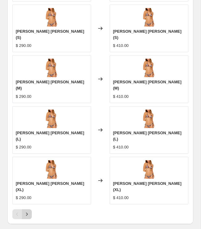
click at [27, 209] on button "Next" at bounding box center [27, 214] width 10 height 10
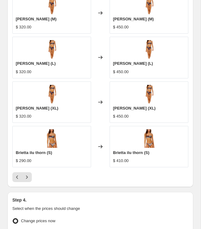
scroll to position [858, 0]
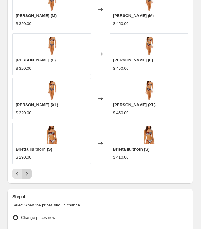
click at [29, 171] on icon "Next" at bounding box center [27, 174] width 6 height 6
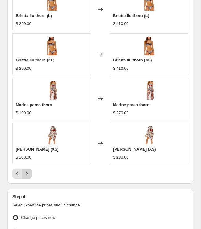
click at [30, 171] on icon "Next" at bounding box center [27, 174] width 6 height 6
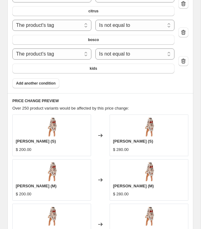
scroll to position [931, 0]
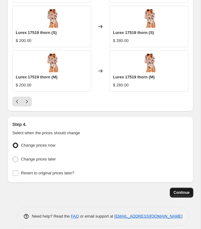
click at [176, 190] on span "Continue" at bounding box center [182, 192] width 16 height 5
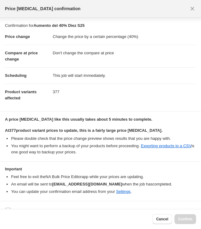
scroll to position [11, 0]
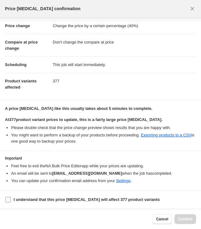
click at [83, 196] on label "I understand that this price [MEDICAL_DATA] will affect 377 product variants" at bounding box center [82, 200] width 155 height 9
click at [11, 197] on input "I understand that this price [MEDICAL_DATA] will affect 377 product variants" at bounding box center [8, 200] width 6 height 6
checkbox input "true"
click at [188, 214] on button "Confirm" at bounding box center [186, 219] width 22 height 10
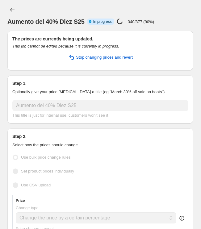
select select "percentage"
select select "no_change"
select select "collection"
select select "tag"
select select "not_equal"
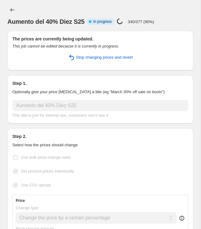
select select "tag"
select select "not_equal"
select select "tag"
select select "not_equal"
select select "tag"
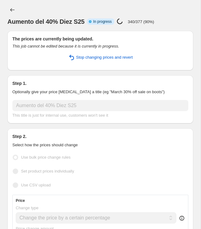
select select "not_equal"
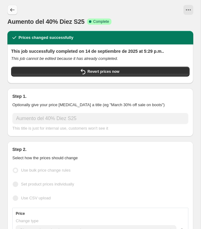
click at [12, 10] on icon "Price change jobs" at bounding box center [12, 10] width 6 height 6
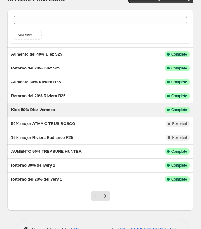
scroll to position [8, 0]
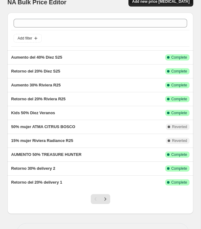
click at [155, 4] on span "Add new price [MEDICAL_DATA]" at bounding box center [160, 1] width 57 height 5
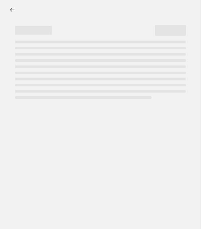
select select "percentage"
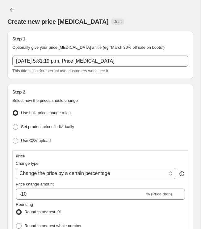
click at [23, 29] on div "Create new price change job. This page is ready Create new price change job Dra…" at bounding box center [100, 15] width 186 height 31
click at [39, 54] on div "Step 1. Optionally give your price change job a title (eg "March 30% off sale o…" at bounding box center [100, 55] width 176 height 38
click at [43, 56] on div "Step 1. Optionally give your price change job a title (eg "March 30% off sale o…" at bounding box center [100, 55] width 176 height 38
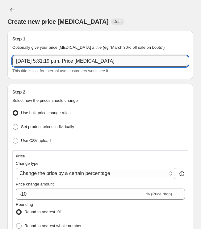
click at [48, 61] on input "14 sep 2025, 5:31:19 p.m. Price change job" at bounding box center [100, 61] width 176 height 11
click at [48, 60] on input "14 sep 2025, 5:31:19 p.m. Price change job" at bounding box center [100, 61] width 176 height 11
click at [47, 59] on input "14 sep 2025, 5Aumento" at bounding box center [100, 61] width 176 height 11
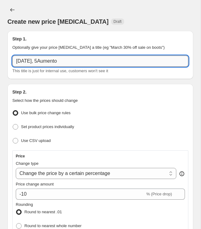
click at [47, 59] on input "14 sep 2025, 5Aumento" at bounding box center [100, 61] width 176 height 11
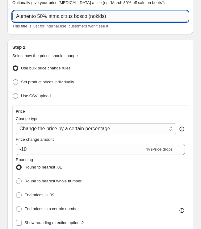
scroll to position [45, 0]
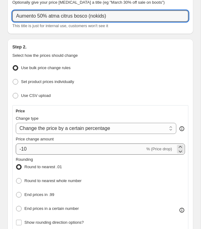
type input "Aumento 50% atma citrus bosco (nokids)"
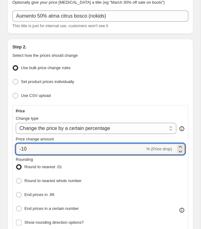
drag, startPoint x: 26, startPoint y: 151, endPoint x: 9, endPoint y: 150, distance: 16.4
click at [9, 150] on div "Step 2. Select how the prices should change Use bulk price change rules Set pro…" at bounding box center [100, 204] width 186 height 331
type input "50"
click at [10, 145] on div "Step 2. Select how the prices should change Use bulk price change rules Set pro…" at bounding box center [100, 204] width 186 height 331
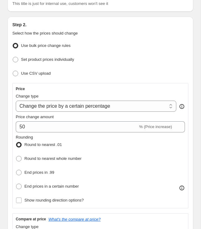
scroll to position [77, 0]
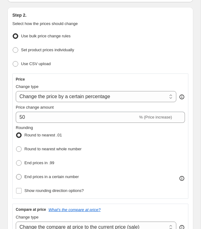
click at [19, 174] on span at bounding box center [19, 177] width 6 height 6
click at [16, 174] on input "End prices in a certain number" at bounding box center [16, 174] width 0 height 0
radio input "true"
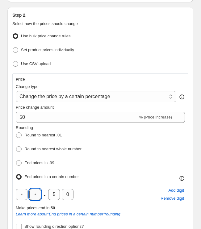
click at [37, 193] on input "text" at bounding box center [35, 194] width 12 height 11
type input "0"
click at [54, 191] on input "5" at bounding box center [54, 194] width 12 height 11
click at [49, 191] on input "5" at bounding box center [54, 194] width 12 height 11
drag, startPoint x: 51, startPoint y: 191, endPoint x: 55, endPoint y: 192, distance: 4.3
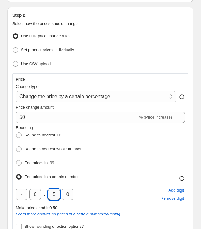
click at [55, 192] on input "5" at bounding box center [54, 194] width 12 height 11
type input "0"
click at [93, 187] on div "0 . 0 0 Add digit Remove digit" at bounding box center [100, 195] width 169 height 16
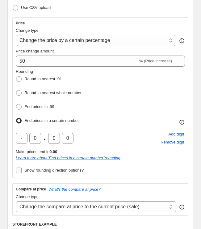
drag, startPoint x: 72, startPoint y: 183, endPoint x: 74, endPoint y: 171, distance: 12.1
click at [72, 184] on div "Compare at price What's the compare at price? Change type Change the compare at…" at bounding box center [100, 200] width 176 height 32
click at [74, 171] on span "Show rounding direction options?" at bounding box center [53, 170] width 59 height 6
click at [22, 171] on input "Show rounding direction options?" at bounding box center [19, 171] width 6 height 6
checkbox input "true"
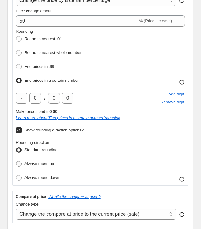
scroll to position [174, 0]
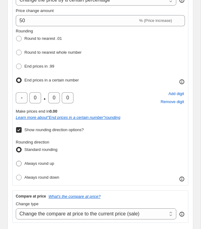
click at [35, 161] on span "Always round up" at bounding box center [39, 163] width 30 height 5
click at [16, 161] on input "Always round up" at bounding box center [16, 161] width 0 height 0
radio input "true"
click at [9, 162] on div "Step 2. Select how the prices should change Use bulk price change rules Set pro…" at bounding box center [100, 117] width 186 height 415
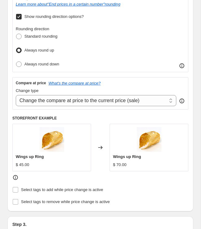
scroll to position [292, 0]
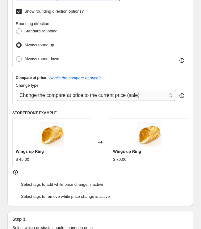
click at [88, 90] on select "Change the compare at price to the current price (sale) Change the compare at p…" at bounding box center [96, 95] width 161 height 11
select select "no_change"
click at [16, 90] on select "Change the compare at price to the current price (sale) Change the compare at p…" at bounding box center [96, 95] width 161 height 11
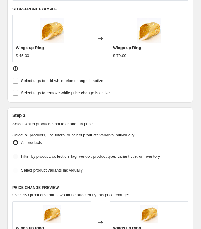
click at [62, 155] on span "Filter by product, collection, tag, vendor, product type, variant title, or inv…" at bounding box center [90, 156] width 139 height 5
click at [13, 154] on input "Filter by product, collection, tag, vendor, product type, variant title, or inv…" at bounding box center [13, 154] width 0 height 0
radio input "true"
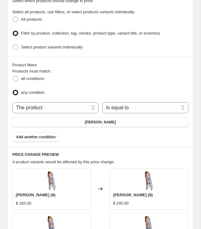
scroll to position [523, 0]
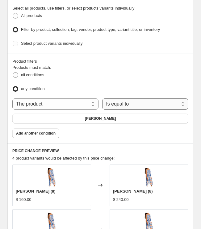
click at [119, 99] on select "Is equal to Is not equal to" at bounding box center [145, 104] width 86 height 11
click at [68, 100] on select "The product The product's collection The product's tag The product's vendor The…" at bounding box center [55, 104] width 86 height 11
select select "collection"
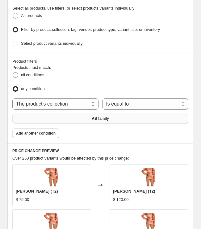
click at [101, 117] on button "AB family" at bounding box center [100, 119] width 176 height 10
drag, startPoint x: 37, startPoint y: 71, endPoint x: 40, endPoint y: 70, distance: 3.3
click at [37, 73] on span "all conditions" at bounding box center [32, 75] width 23 height 5
click at [13, 72] on input "all conditions" at bounding box center [13, 72] width 0 height 0
radio input "true"
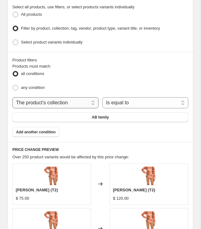
scroll to position [525, 0]
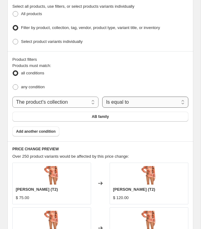
click at [120, 97] on select "Is equal to Is not equal to" at bounding box center [145, 102] width 86 height 11
select select "not_equal"
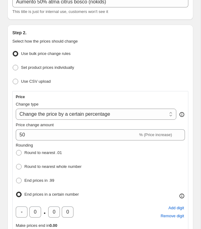
scroll to position [0, 0]
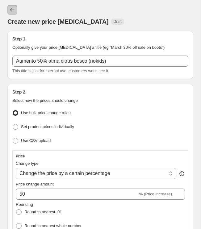
click at [12, 9] on icon "Price change jobs" at bounding box center [12, 10] width 6 height 6
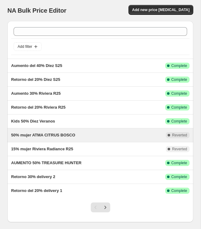
click at [75, 137] on span "50% mujer ATMA CITRUS BOSCO" at bounding box center [43, 135] width 64 height 5
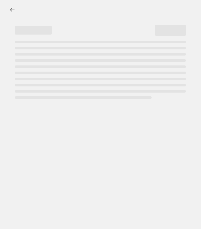
select select "percentage"
select select "no_change"
select select "tag"
select select "not_equal"
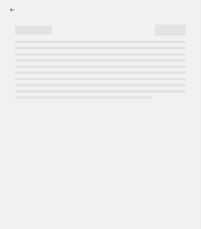
select select "tag"
select select "not_equal"
select select "tag"
select select "not_equal"
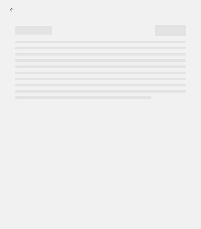
select select "tag"
select select "not_equal"
select select "tag"
select select "not_equal"
select select "tag"
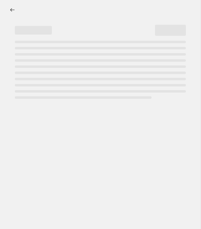
select select "not_equal"
select select "tag"
select select "not_equal"
select select "tag"
select select "not_equal"
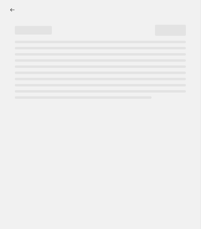
select select "tag"
select select "not_equal"
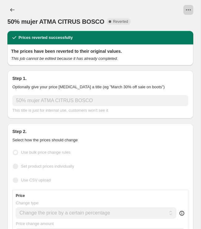
click at [191, 11] on icon "View actions for 50% mujer ATMA CITRUS BOSCO" at bounding box center [188, 10] width 6 height 6
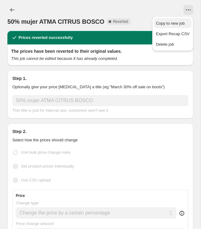
click at [186, 23] on span "Copy to new job" at bounding box center [173, 23] width 34 height 6
select select "percentage"
select select "no_change"
select select "tag"
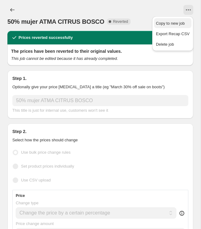
select select "not_equal"
select select "tag"
select select "not_equal"
select select "tag"
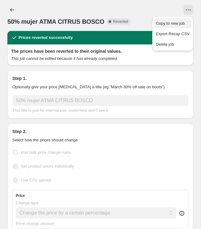
select select "not_equal"
select select "tag"
select select "not_equal"
select select "tag"
select select "not_equal"
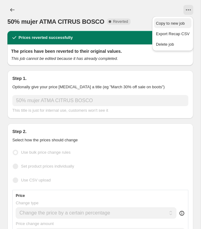
select select "tag"
select select "not_equal"
select select "tag"
select select "not_equal"
select select "tag"
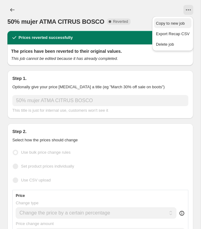
select select "not_equal"
select select "tag"
select select "not_equal"
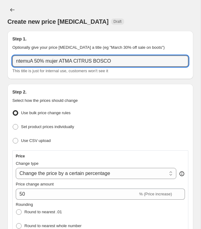
drag, startPoint x: 35, startPoint y: 61, endPoint x: 5, endPoint y: 60, distance: 30.0
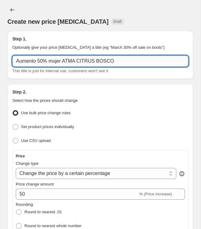
drag, startPoint x: 49, startPoint y: 62, endPoint x: 104, endPoint y: 59, distance: 54.7
click at [112, 60] on input "Aumento 50% mujer ATMA CITRUS BOSCO" at bounding box center [100, 61] width 176 height 11
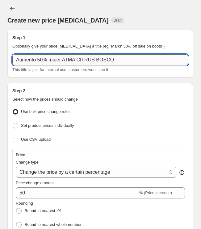
drag, startPoint x: 130, startPoint y: 61, endPoint x: 51, endPoint y: 60, distance: 79.4
click at [51, 60] on input "Aumento 50% mujer ATMA CITRUS BOSCO" at bounding box center [100, 59] width 176 height 11
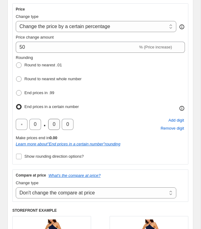
scroll to position [206, 0]
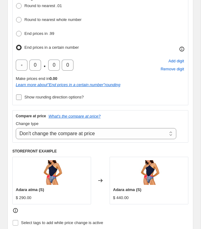
type input "Aumento 50% atma citrus bosco (nokids)"
click at [46, 98] on span "Show rounding direction options?" at bounding box center [53, 97] width 59 height 5
click at [22, 98] on input "Show rounding direction options?" at bounding box center [19, 98] width 6 height 6
checkbox input "true"
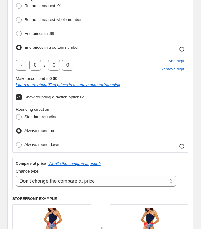
click at [45, 132] on label "Always round up" at bounding box center [35, 131] width 38 height 9
click at [16, 129] on input "Always round up" at bounding box center [16, 128] width 0 height 0
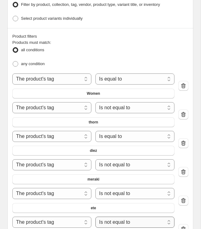
scroll to position [546, 0]
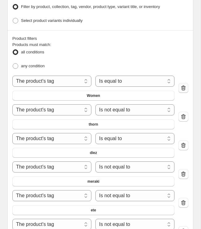
click at [187, 84] on button "button" at bounding box center [184, 88] width 10 height 10
select select "not_equal"
select select "equal"
select select "not_equal"
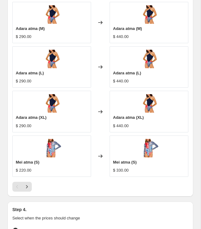
scroll to position [769, 0]
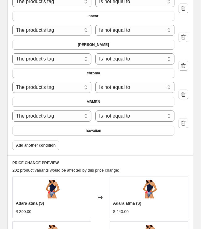
click at [53, 143] on span "Add another condition" at bounding box center [36, 145] width 40 height 5
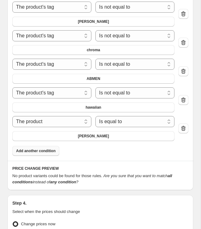
scroll to position [793, 0]
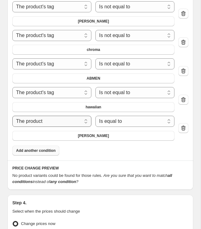
click at [82, 116] on select "The product The product's collection The product's tag The product's vendor The…" at bounding box center [51, 121] width 79 height 11
select select "tag"
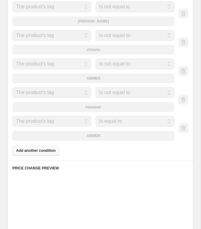
click at [124, 116] on select "Is equal to Is not equal to" at bounding box center [134, 121] width 79 height 11
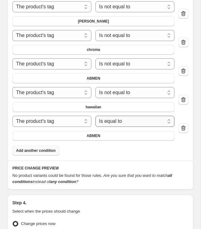
click at [112, 119] on select "Is equal to Is not equal to" at bounding box center [134, 121] width 79 height 11
select select "not_equal"
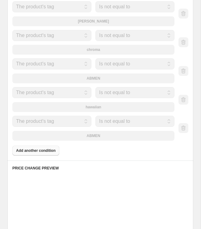
click at [95, 131] on div "ABMEN" at bounding box center [93, 136] width 162 height 10
click at [95, 132] on div "ABMEN" at bounding box center [93, 136] width 162 height 10
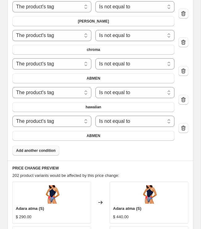
click at [95, 133] on span "ABMEN" at bounding box center [94, 135] width 14 height 5
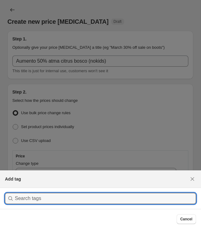
scroll to position [0, 0]
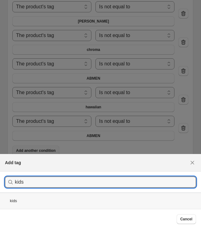
type input "kids"
click at [42, 203] on div "kids" at bounding box center [100, 201] width 201 height 16
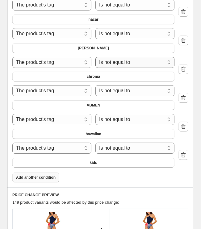
scroll to position [766, 0]
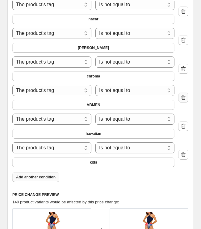
click at [185, 95] on icon "button" at bounding box center [183, 98] width 6 height 6
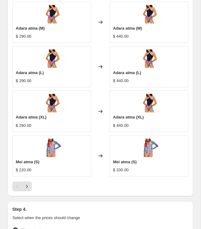
scroll to position [999, 0]
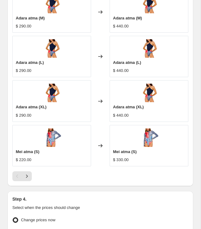
click at [32, 176] on div "Pagination" at bounding box center [27, 176] width 10 height 10
click at [27, 174] on icon "Next" at bounding box center [27, 176] width 6 height 6
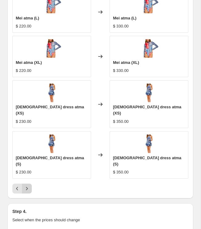
click at [26, 186] on icon "Next" at bounding box center [27, 189] width 6 height 6
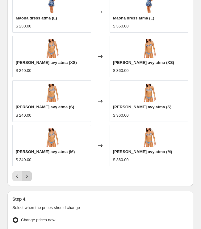
click at [27, 173] on icon "Next" at bounding box center [27, 176] width 6 height 6
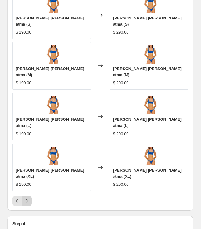
click at [27, 198] on icon "Next" at bounding box center [27, 201] width 6 height 6
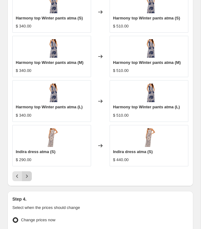
click at [27, 173] on icon "Next" at bounding box center [27, 176] width 6 height 6
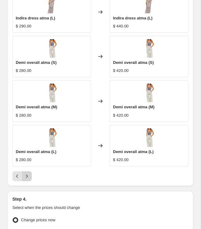
click at [27, 173] on icon "Next" at bounding box center [27, 176] width 6 height 6
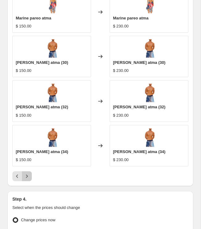
drag, startPoint x: 28, startPoint y: 173, endPoint x: 25, endPoint y: 175, distance: 3.2
click at [26, 175] on icon "Next" at bounding box center [27, 176] width 6 height 6
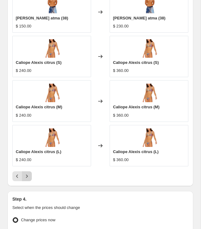
click at [25, 175] on button "Next" at bounding box center [27, 176] width 10 height 10
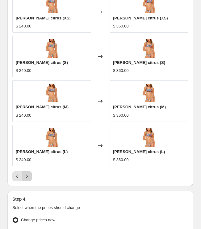
click at [25, 175] on button "Next" at bounding box center [27, 176] width 10 height 10
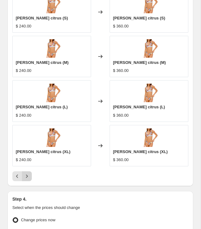
click at [27, 174] on button "Next" at bounding box center [27, 176] width 10 height 10
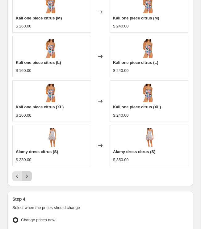
click at [27, 174] on button "Next" at bounding box center [27, 176] width 10 height 10
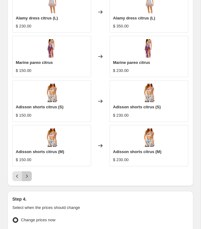
click at [27, 174] on button "Next" at bounding box center [27, 176] width 10 height 10
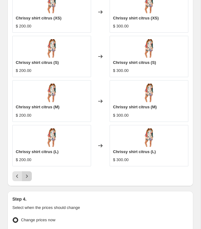
click at [27, 174] on button "Next" at bounding box center [27, 176] width 10 height 10
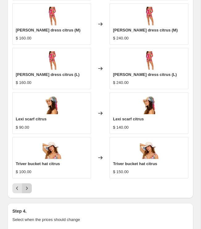
scroll to position [982, 0]
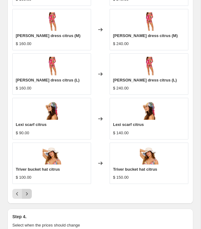
click at [27, 191] on icon "Next" at bounding box center [27, 194] width 6 height 6
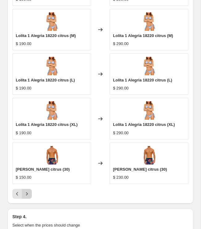
click at [29, 191] on icon "Next" at bounding box center [27, 194] width 6 height 6
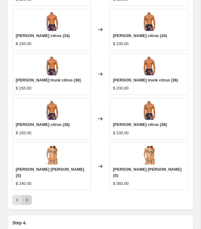
click at [29, 195] on button "Next" at bounding box center [27, 200] width 10 height 10
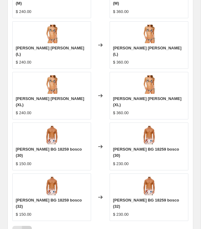
click at [28, 228] on icon "Next" at bounding box center [27, 231] width 6 height 6
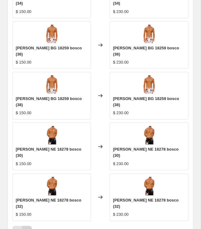
click at [28, 228] on icon "Next" at bounding box center [27, 231] width 6 height 6
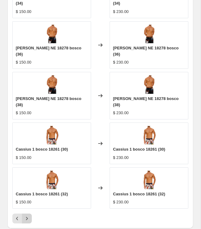
click at [28, 216] on icon "Next" at bounding box center [27, 219] width 6 height 6
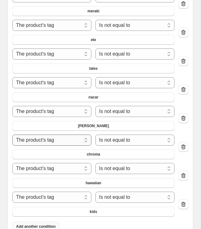
scroll to position [1074, 0]
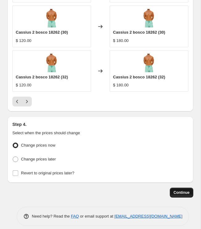
click at [184, 190] on span "Continue" at bounding box center [182, 192] width 16 height 5
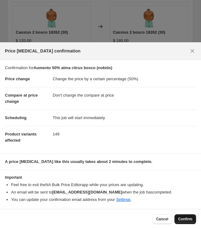
click at [180, 217] on button "Confirm" at bounding box center [186, 219] width 22 height 10
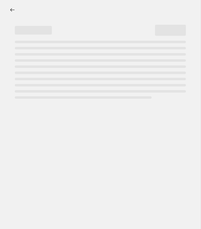
select select "percentage"
select select "no_change"
select select "tag"
select select "not_equal"
select select "tag"
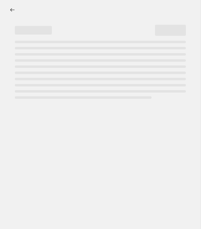
select select "tag"
select select "not_equal"
select select "tag"
select select "not_equal"
select select "tag"
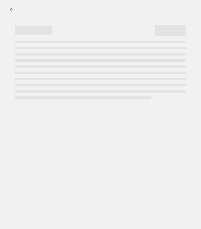
select select "not_equal"
select select "tag"
select select "not_equal"
select select "tag"
select select "not_equal"
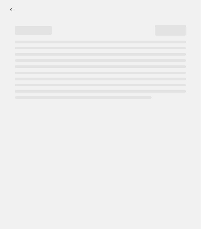
select select "tag"
select select "not_equal"
select select "tag"
select select "not_equal"
select select "tag"
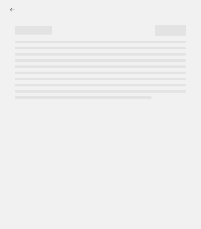
select select "not_equal"
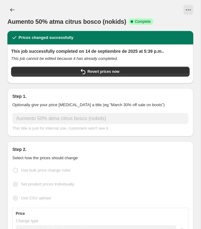
click at [15, 9] on icon "Price change jobs" at bounding box center [12, 10] width 6 height 6
